Goal: Register for event/course

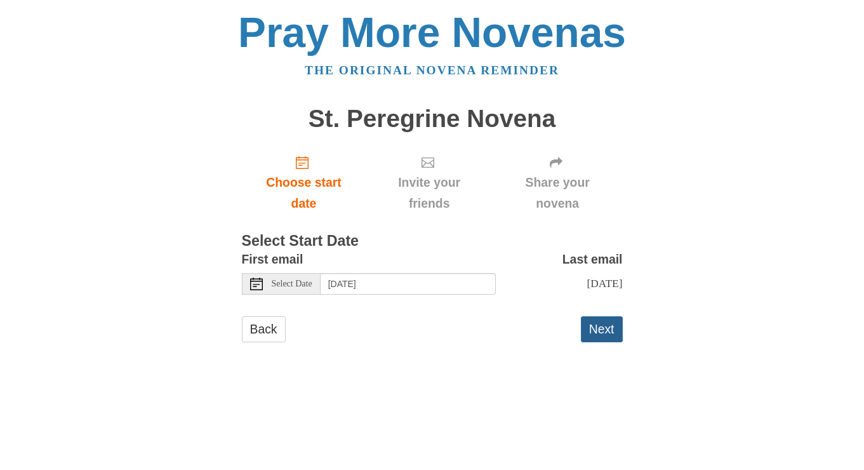
click at [596, 323] on button "Next" at bounding box center [602, 329] width 42 height 26
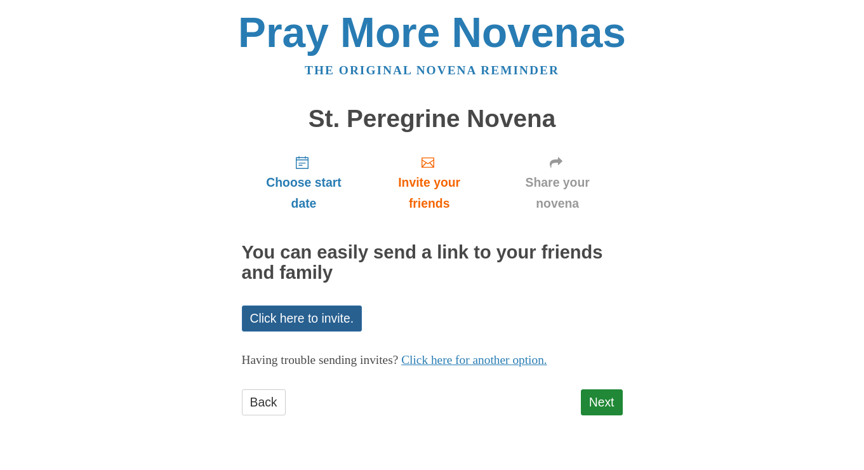
click at [326, 319] on link "Click here to invite." at bounding box center [302, 319] width 121 height 26
click at [476, 356] on link "Click here for another option." at bounding box center [474, 359] width 146 height 13
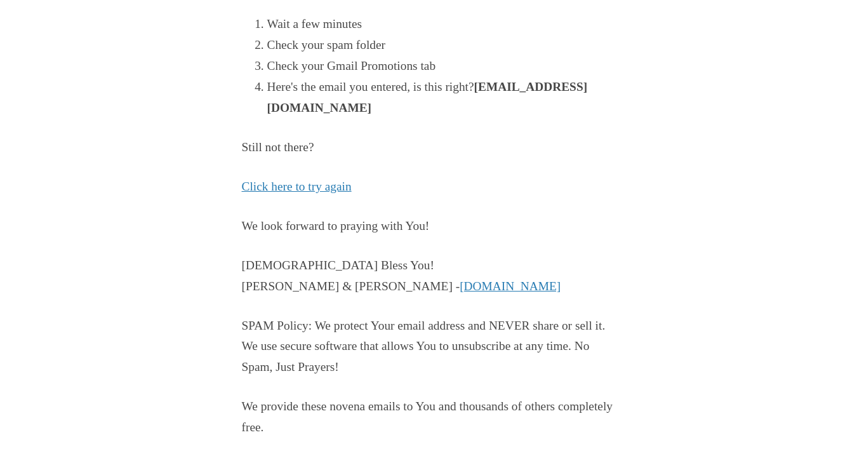
scroll to position [292, 0]
click at [328, 180] on link "Click here to try again" at bounding box center [297, 186] width 110 height 13
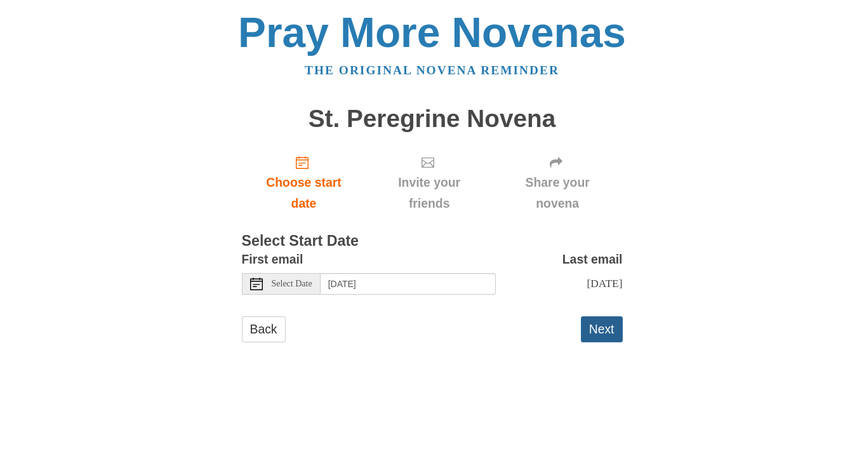
click at [606, 327] on button "Next" at bounding box center [602, 329] width 42 height 26
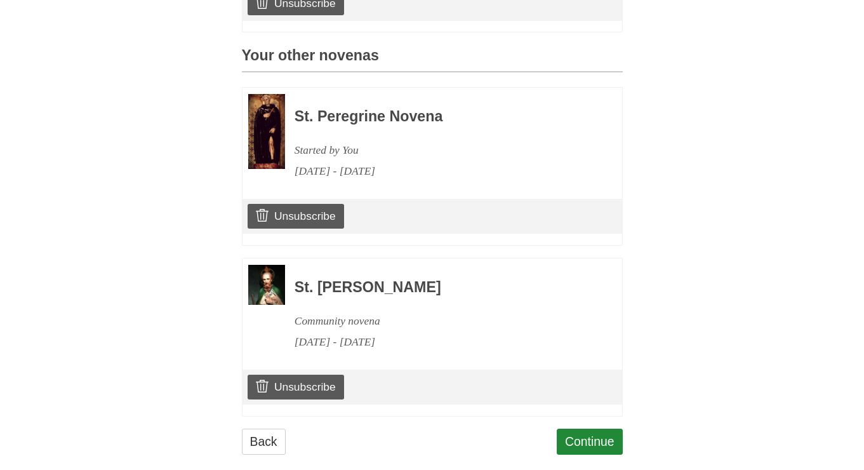
scroll to position [518, 0]
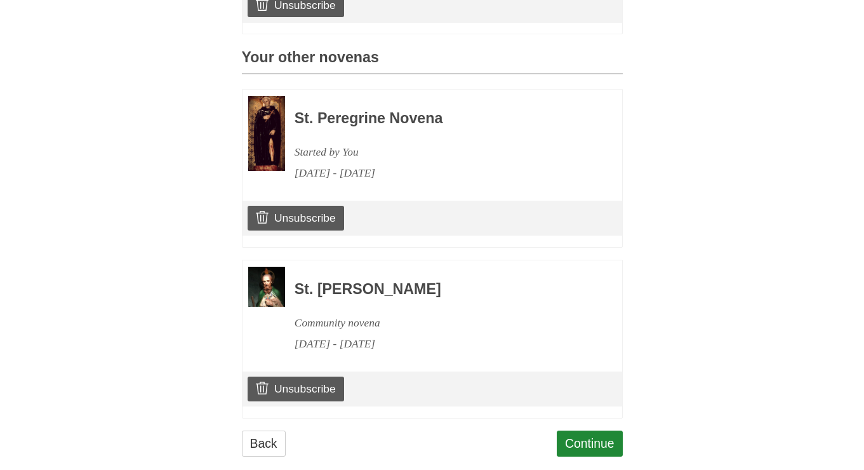
click at [276, 114] on img at bounding box center [266, 133] width 37 height 75
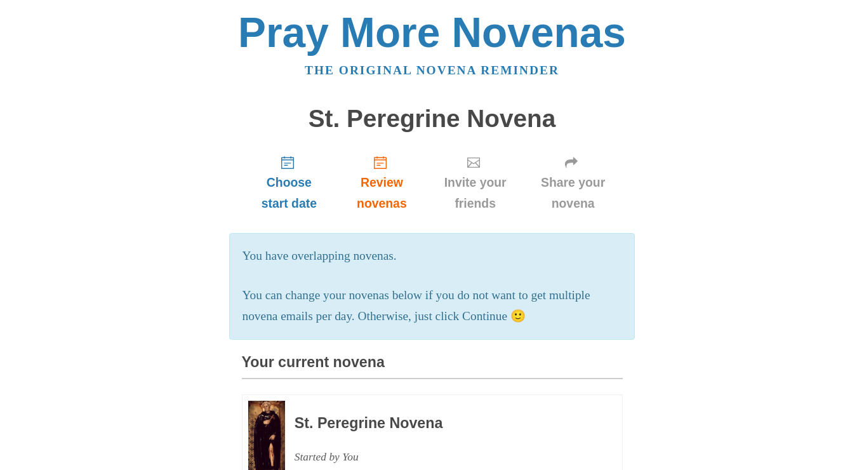
scroll to position [0, 0]
click at [572, 172] on span "Share your novena" at bounding box center [574, 193] width 74 height 42
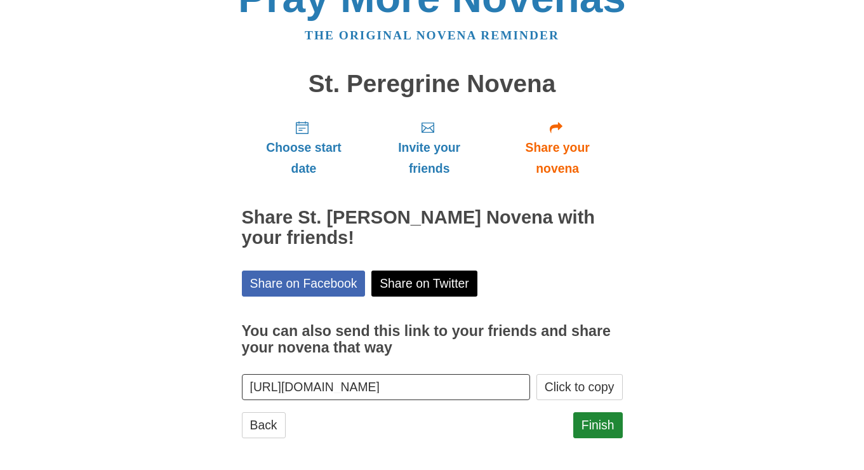
scroll to position [34, 0]
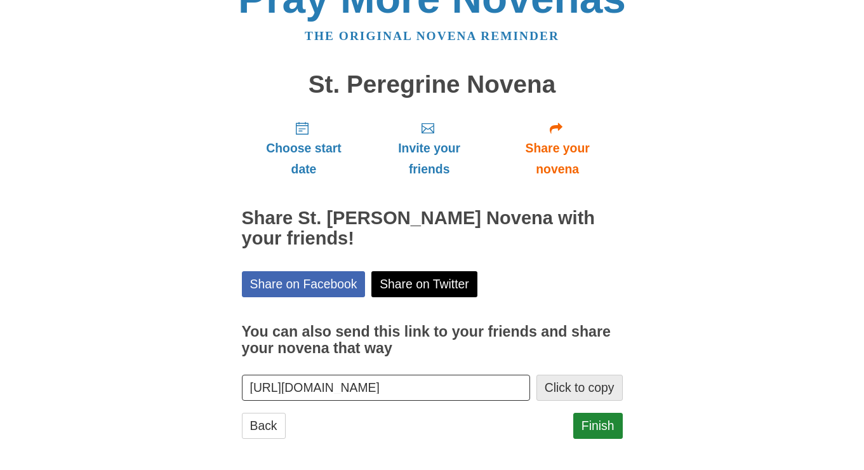
click at [568, 381] on button "Click to copy" at bounding box center [580, 388] width 86 height 26
